Goal: Information Seeking & Learning: Learn about a topic

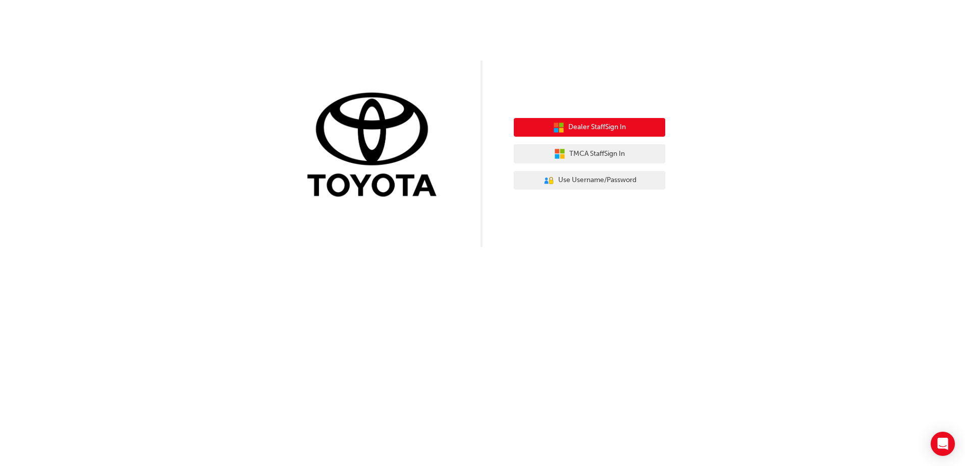
click at [596, 124] on span "Dealer Staff Sign In" at bounding box center [597, 128] width 58 height 12
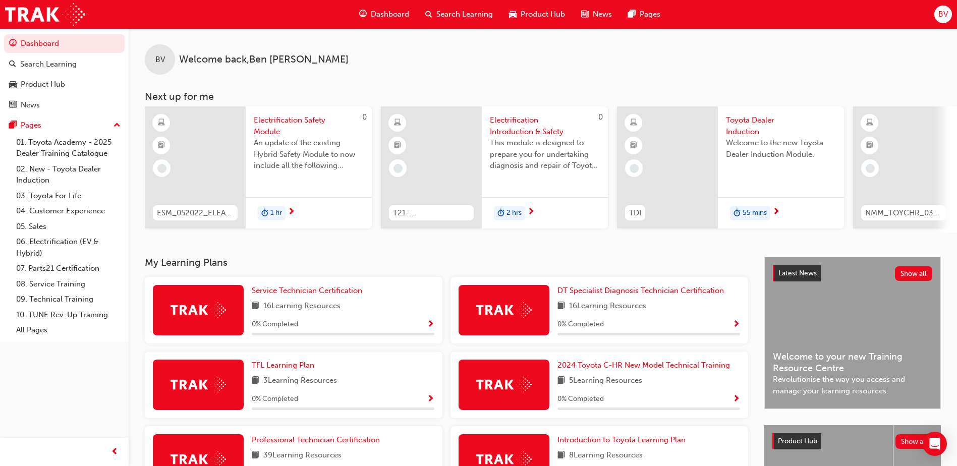
click at [598, 14] on span "News" at bounding box center [602, 15] width 19 height 12
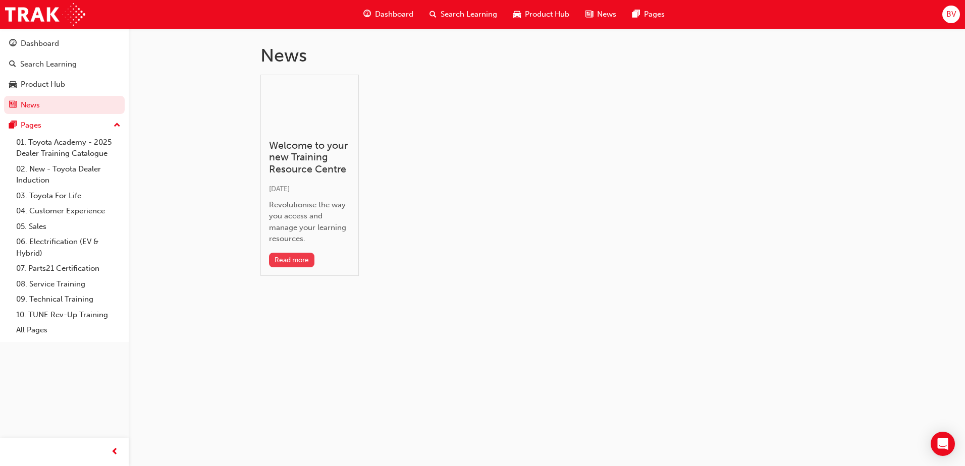
click at [292, 256] on button "Read more" at bounding box center [292, 260] width 46 height 15
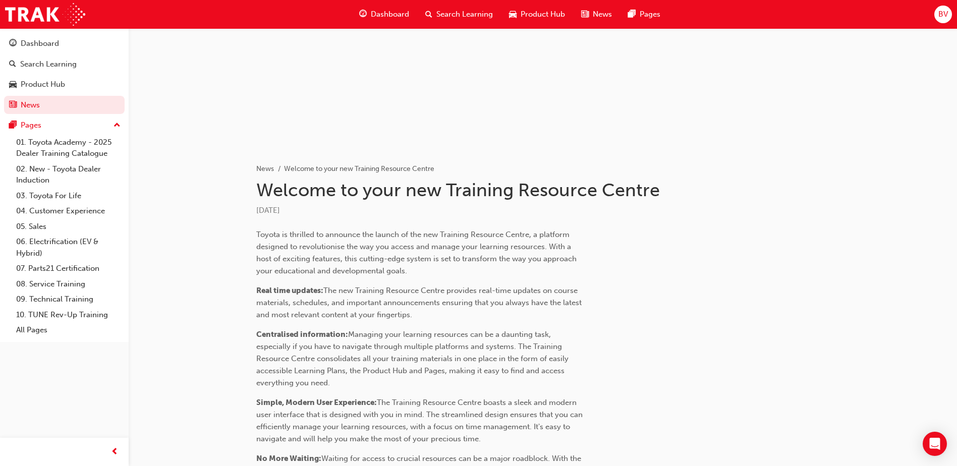
scroll to position [101, 0]
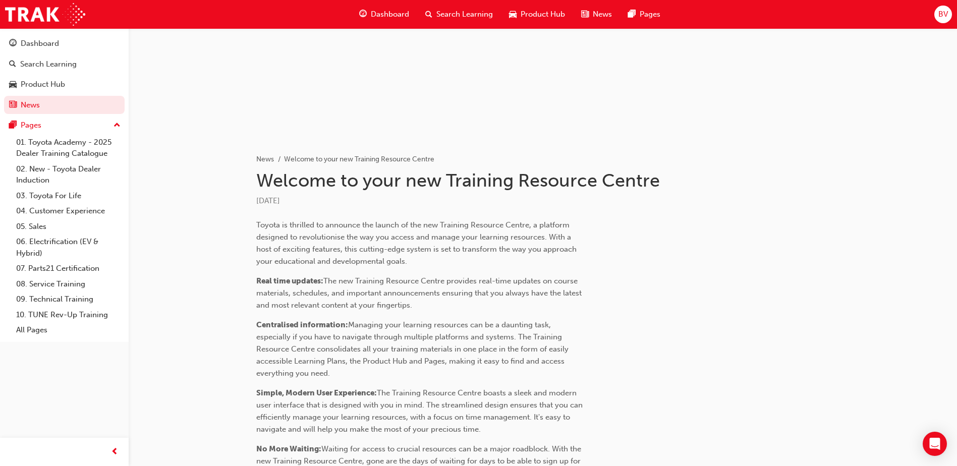
click at [943, 14] on span "BV" at bounding box center [943, 15] width 10 height 12
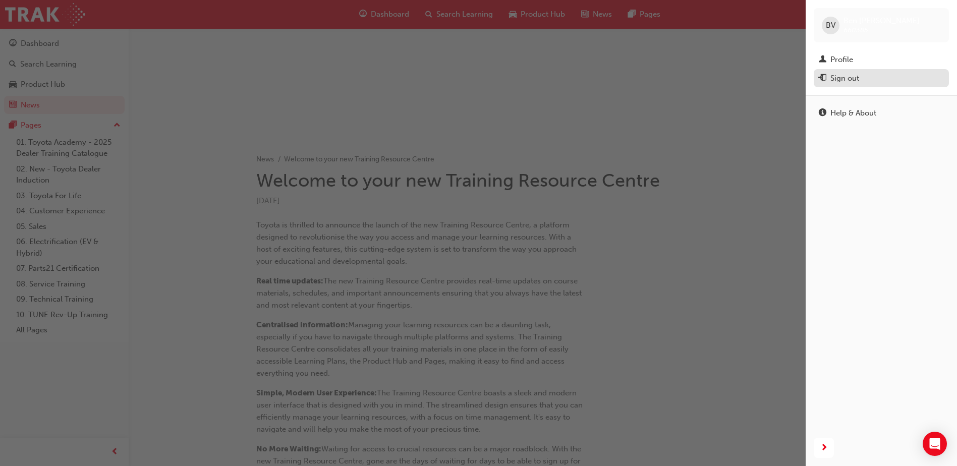
click at [854, 78] on div "Sign out" at bounding box center [844, 79] width 29 height 12
